Goal: Find contact information: Find contact information

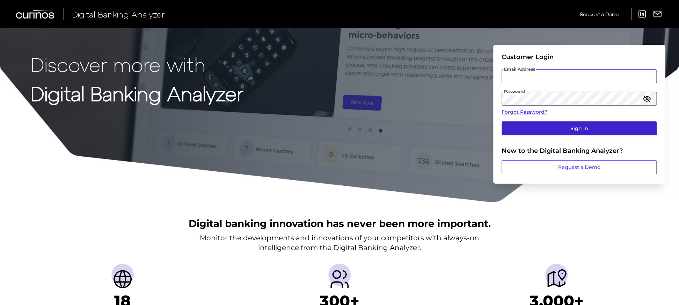
type input "[EMAIL_ADDRESS][PERSON_NAME][DOMAIN_NAME]"
click at [521, 127] on button "Sign In" at bounding box center [579, 128] width 155 height 14
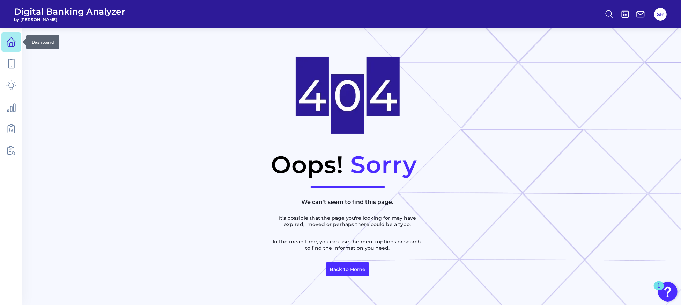
click at [11, 41] on icon at bounding box center [11, 42] width 10 height 10
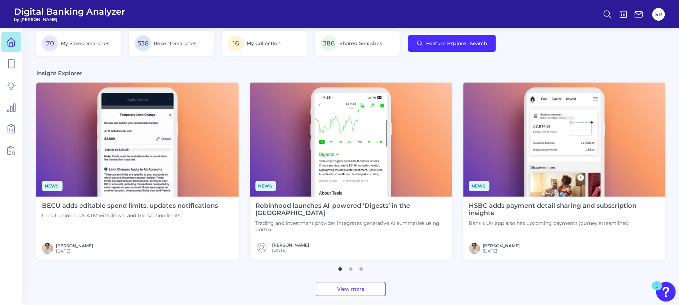
scroll to position [326, 0]
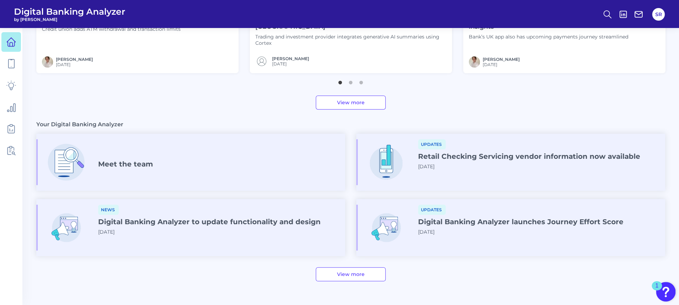
click at [220, 175] on div "Meet the team" at bounding box center [190, 162] width 309 height 46
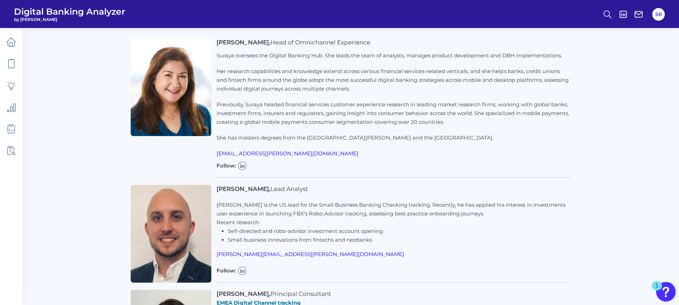
scroll to position [93, 0]
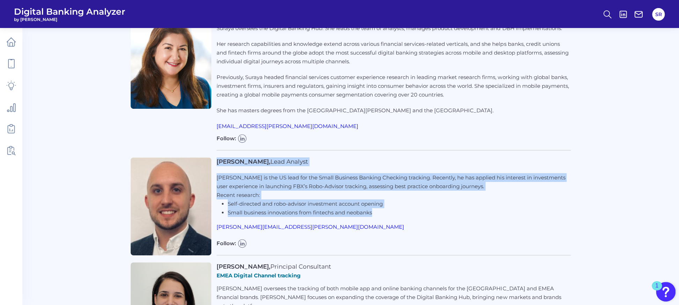
drag, startPoint x: 386, startPoint y: 212, endPoint x: 218, endPoint y: 162, distance: 174.9
click at [218, 162] on div "[PERSON_NAME], Lead Analyst [PERSON_NAME] is the US lead for the Small Business…" at bounding box center [394, 194] width 354 height 74
copy div "[PERSON_NAME], Lead Analyst [PERSON_NAME] is the US lead for the Small Business…"
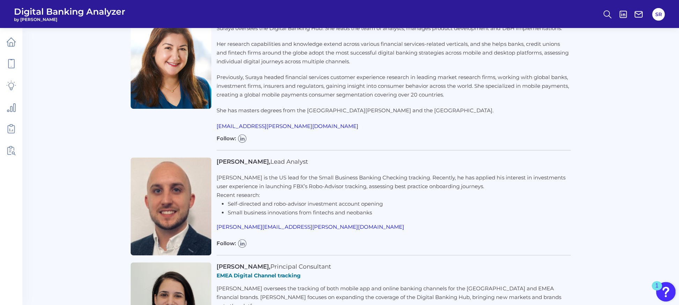
click at [436, 224] on div "[PERSON_NAME], Lead Analyst [PERSON_NAME] is the US lead for the Small Business…" at bounding box center [394, 194] width 354 height 74
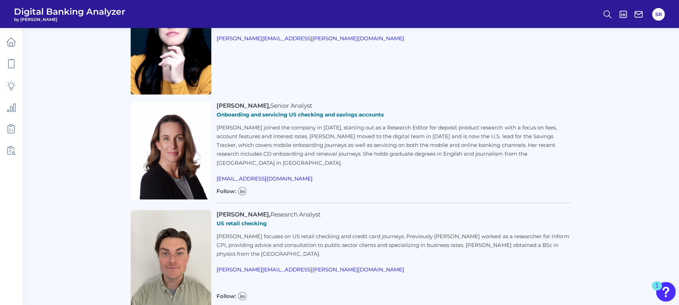
scroll to position [745, 0]
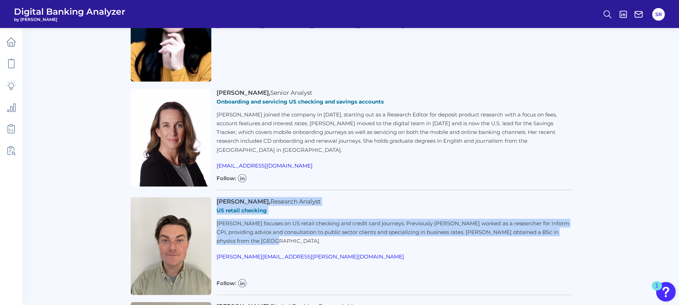
drag, startPoint x: 216, startPoint y: 188, endPoint x: 289, endPoint y: 226, distance: 82.5
click at [289, 226] on div "[PERSON_NAME], Research Analyst US retail checking [PERSON_NAME] focuses on US …" at bounding box center [351, 246] width 440 height 98
copy div "[PERSON_NAME], Research Analyst US retail checking [PERSON_NAME] focuses on US …"
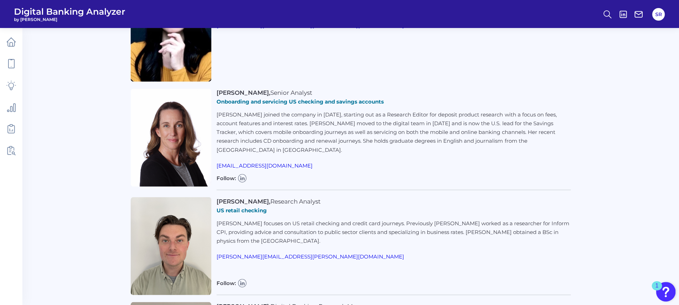
click at [375, 265] on div "[PERSON_NAME], Research Analyst US retail checking [PERSON_NAME] focuses on US …" at bounding box center [394, 246] width 354 height 98
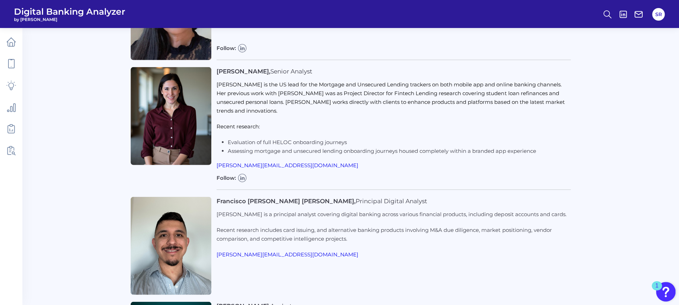
scroll to position [1071, 0]
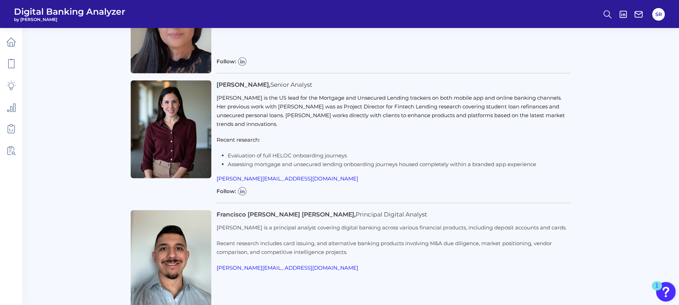
click at [386, 245] on p "Recent research includes card issuing, and alternative banking products involvi…" at bounding box center [394, 247] width 354 height 17
click at [384, 262] on div "Francisco [PERSON_NAME] [PERSON_NAME], Principal Digital Analyst [PERSON_NAME] …" at bounding box center [394, 259] width 354 height 98
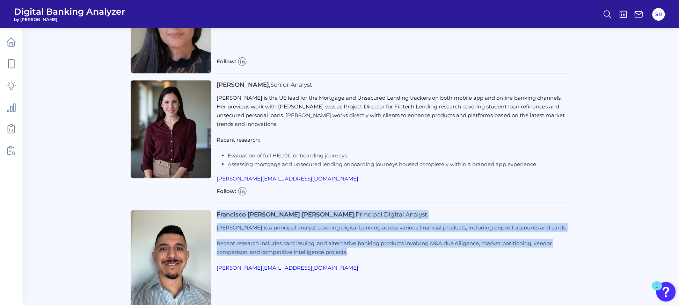
drag, startPoint x: 383, startPoint y: 245, endPoint x: 216, endPoint y: 204, distance: 172.6
click at [216, 210] on div "Francisco [PERSON_NAME] [PERSON_NAME], Principal Digital Analyst [PERSON_NAME] …" at bounding box center [351, 259] width 440 height 98
copy div "Francisco [PERSON_NAME] [PERSON_NAME], Principal Digital Analyst [PERSON_NAME] …"
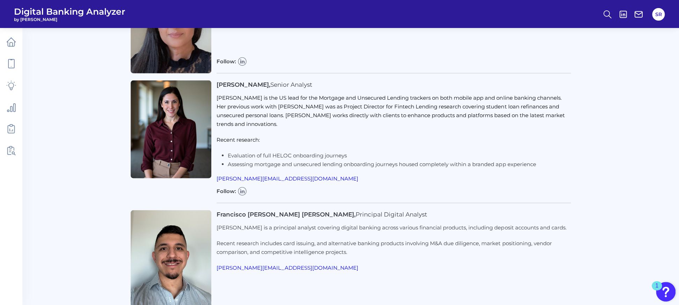
click at [551, 250] on div "Francisco [PERSON_NAME] [PERSON_NAME], Principal Digital Analyst [PERSON_NAME] …" at bounding box center [394, 241] width 354 height 62
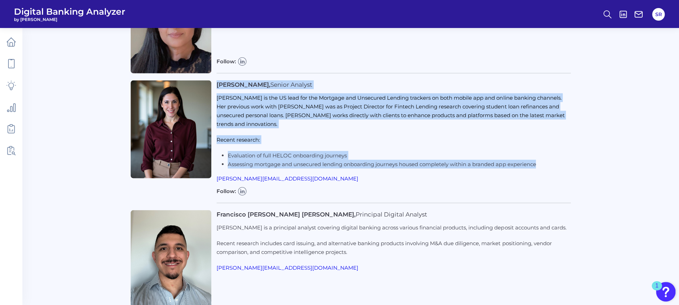
drag, startPoint x: 218, startPoint y: 69, endPoint x: 544, endPoint y: 154, distance: 337.1
copy div "[PERSON_NAME], Senior Analyst [PERSON_NAME] is the US lead for the Mortgage and…"
